Goal: Information Seeking & Learning: Learn about a topic

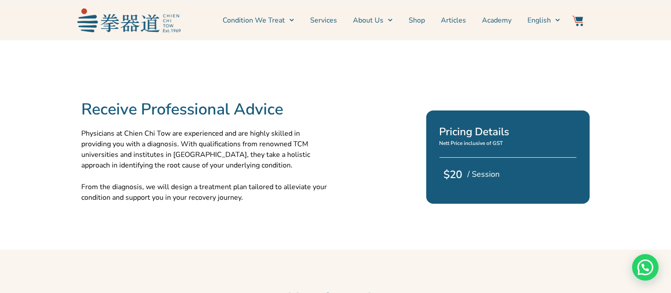
scroll to position [207, 0]
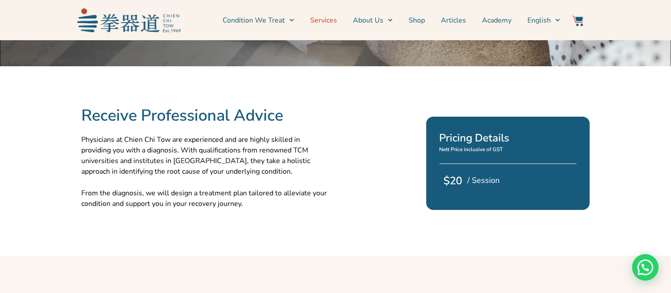
click at [318, 21] on link "Services" at bounding box center [323, 20] width 27 height 22
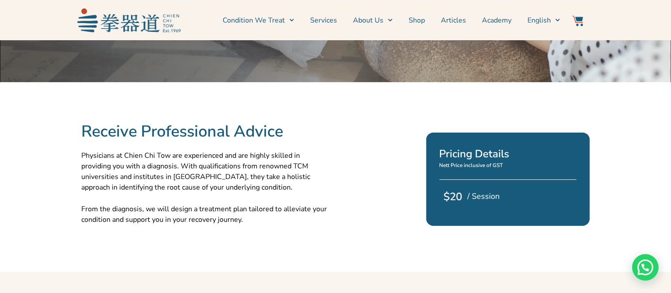
scroll to position [207, 0]
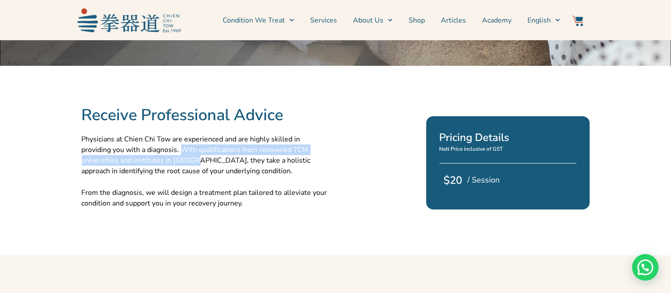
drag, startPoint x: 151, startPoint y: 168, endPoint x: 140, endPoint y: 182, distance: 17.9
type textarea "With qualifications from renowned TCM universities and institutes in [GEOGRAPHI…"
click at [140, 176] on p "Physicians at Chien Chi Tow are experienced and are highly skilled in providing…" at bounding box center [207, 155] width 250 height 42
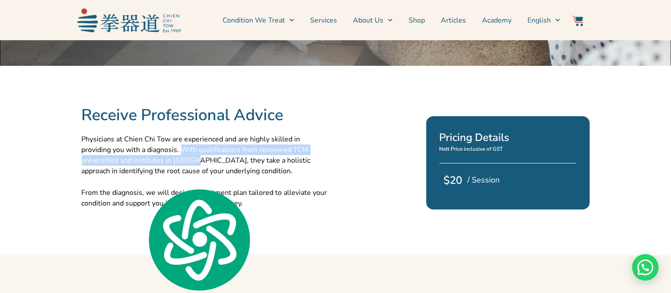
copy p "With qualifications from renowned TCM universities and institutes in [GEOGRAPHI…"
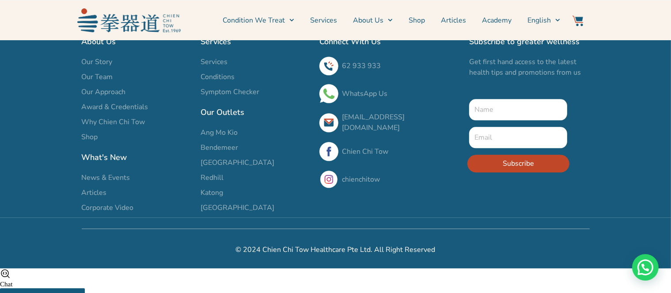
scroll to position [2135, 0]
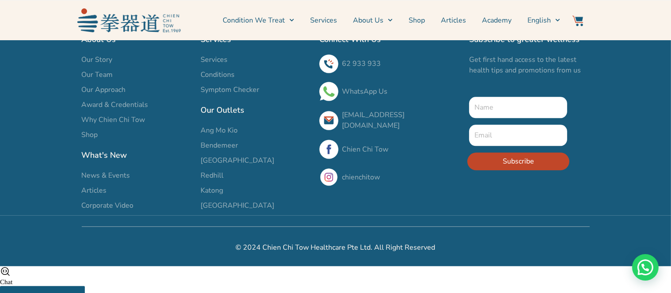
click at [103, 80] on span "Our Team" at bounding box center [97, 74] width 31 height 11
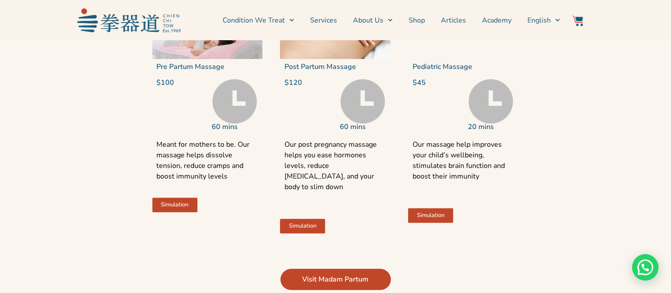
scroll to position [1896, 0]
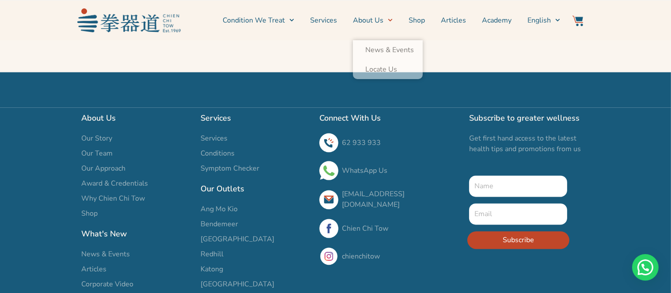
scroll to position [1734, 0]
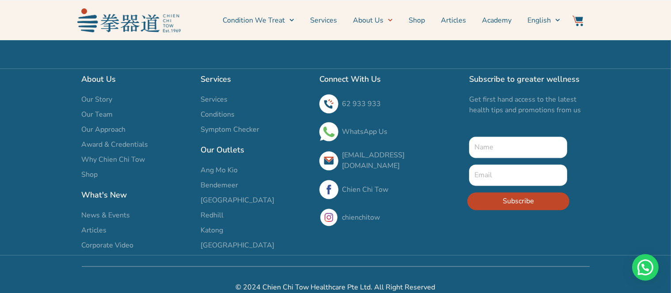
click at [105, 124] on span "Our Approach" at bounding box center [104, 129] width 44 height 11
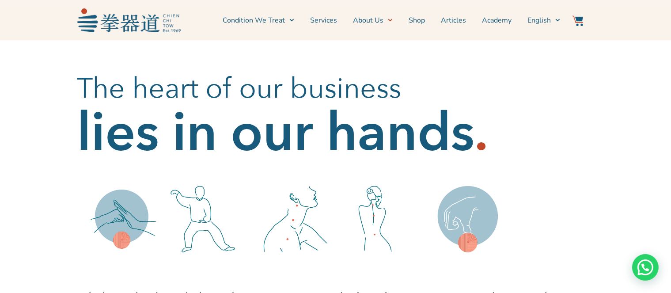
scroll to position [325, 0]
